Goal: Task Accomplishment & Management: Manage account settings

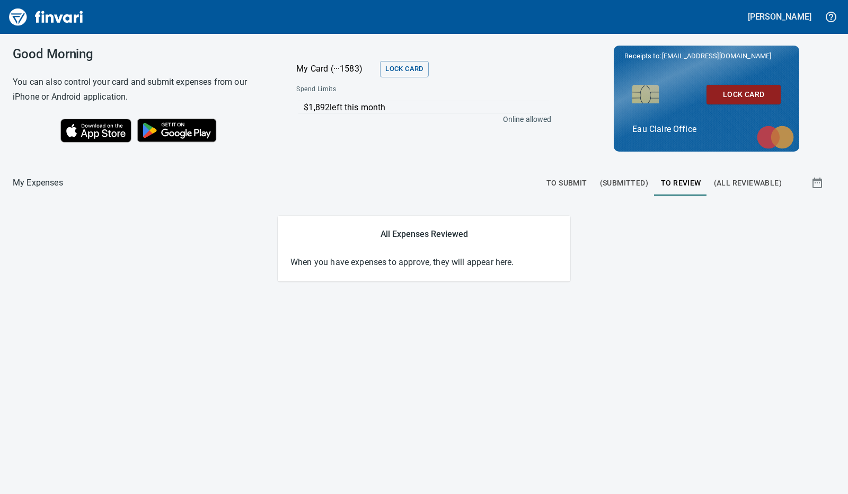
click at [151, 387] on div "Good Morning You can also control your card and submit expenses from our iPhone…" at bounding box center [424, 264] width 848 height 460
click at [574, 183] on span "To Submit" at bounding box center [566, 182] width 41 height 13
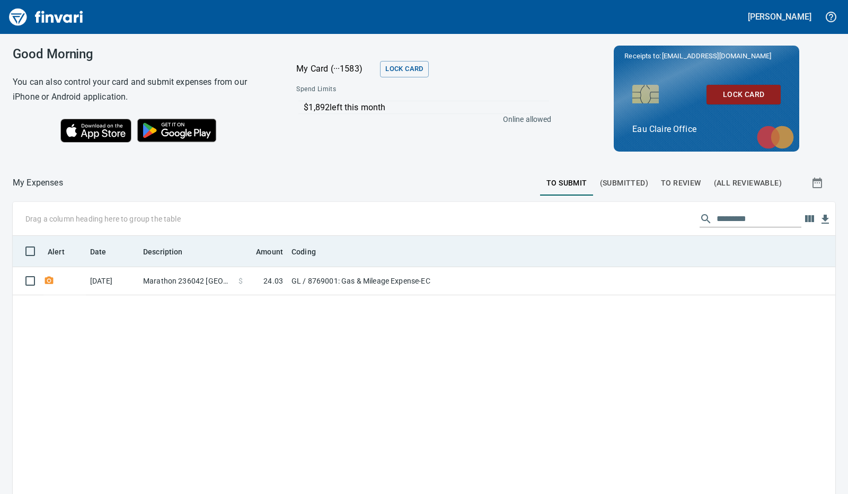
scroll to position [369, 806]
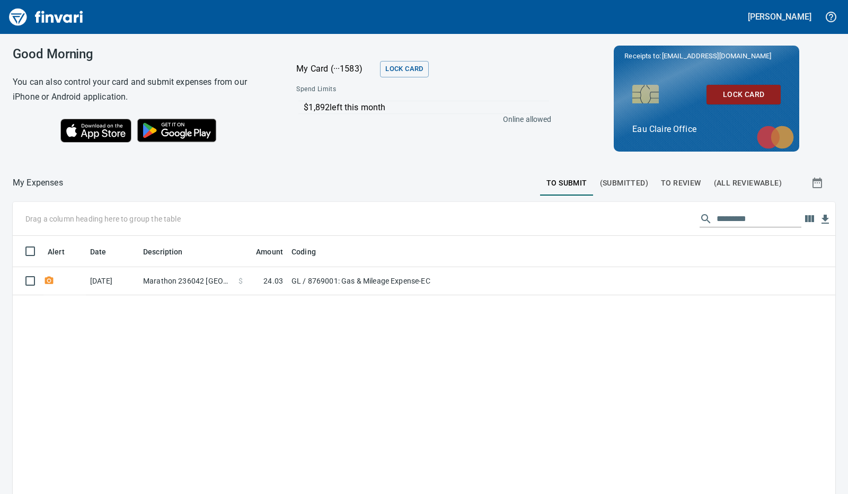
click at [321, 403] on div "Alert Date Description Amount Coding [DATE] Marathon 236042 [GEOGRAPHIC_DATA] W…" at bounding box center [424, 425] width 822 height 378
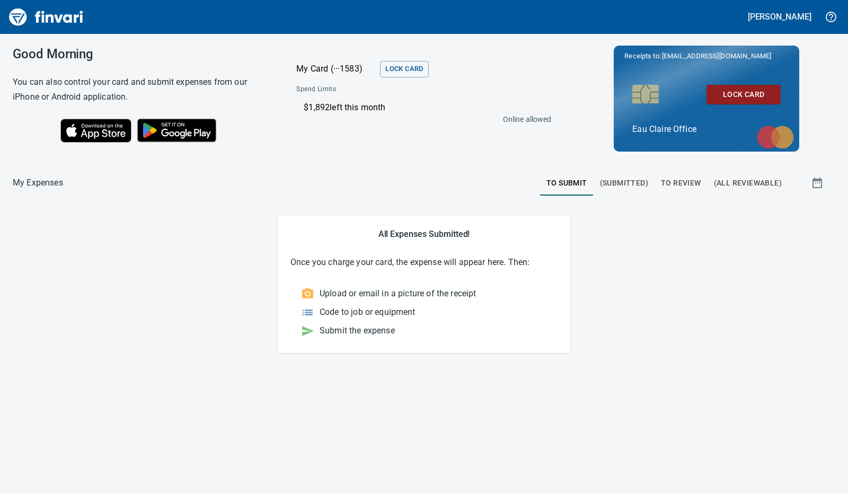
click at [321, 403] on div "Good Morning You can also control your card and submit expenses from our iPhone…" at bounding box center [424, 264] width 848 height 460
drag, startPoint x: 649, startPoint y: 296, endPoint x: 653, endPoint y: 289, distance: 7.8
click at [650, 295] on main "All Expenses Submitted! Once you charge your card, the expense will appear here…" at bounding box center [424, 284] width 822 height 137
click at [678, 183] on span "To Review" at bounding box center [681, 182] width 40 height 13
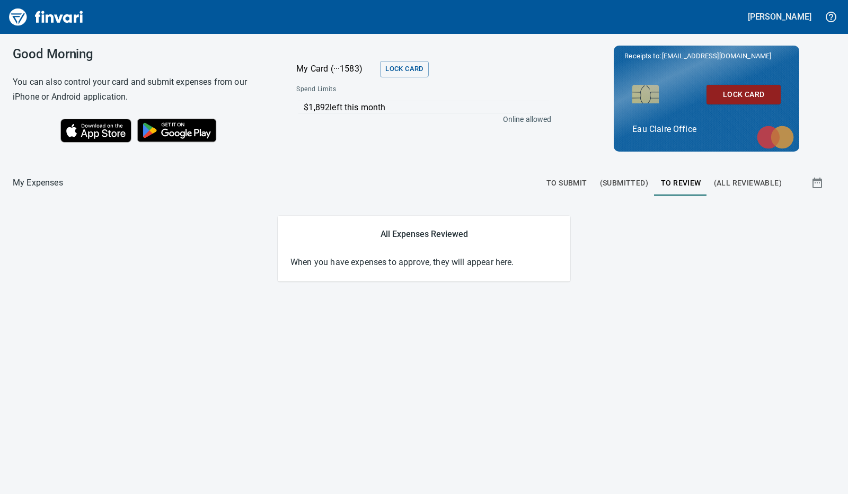
click at [416, 187] on div at bounding box center [301, 182] width 477 height 25
click at [577, 181] on span "To Submit" at bounding box center [566, 182] width 41 height 13
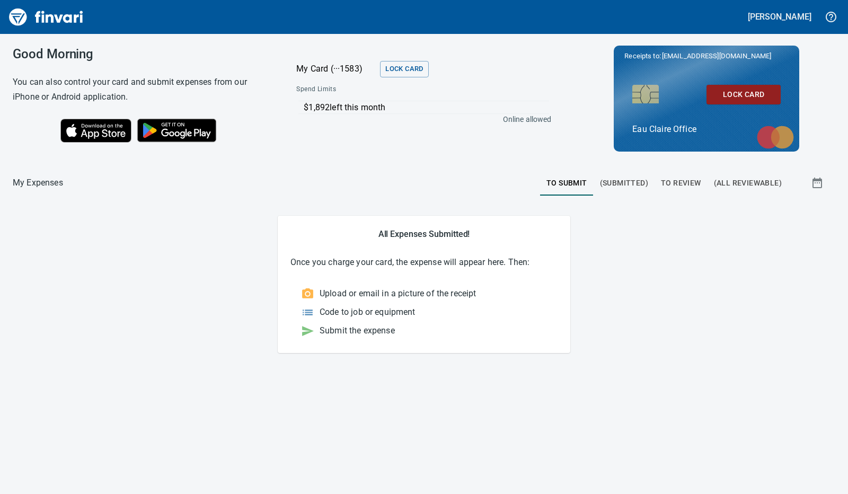
click at [200, 308] on main "All Expenses Submitted! Once you charge your card, the expense will appear here…" at bounding box center [424, 284] width 822 height 137
click at [245, 292] on main "All Expenses Submitted! Once you charge your card, the expense will appear here…" at bounding box center [424, 284] width 822 height 137
